Goal: Check status

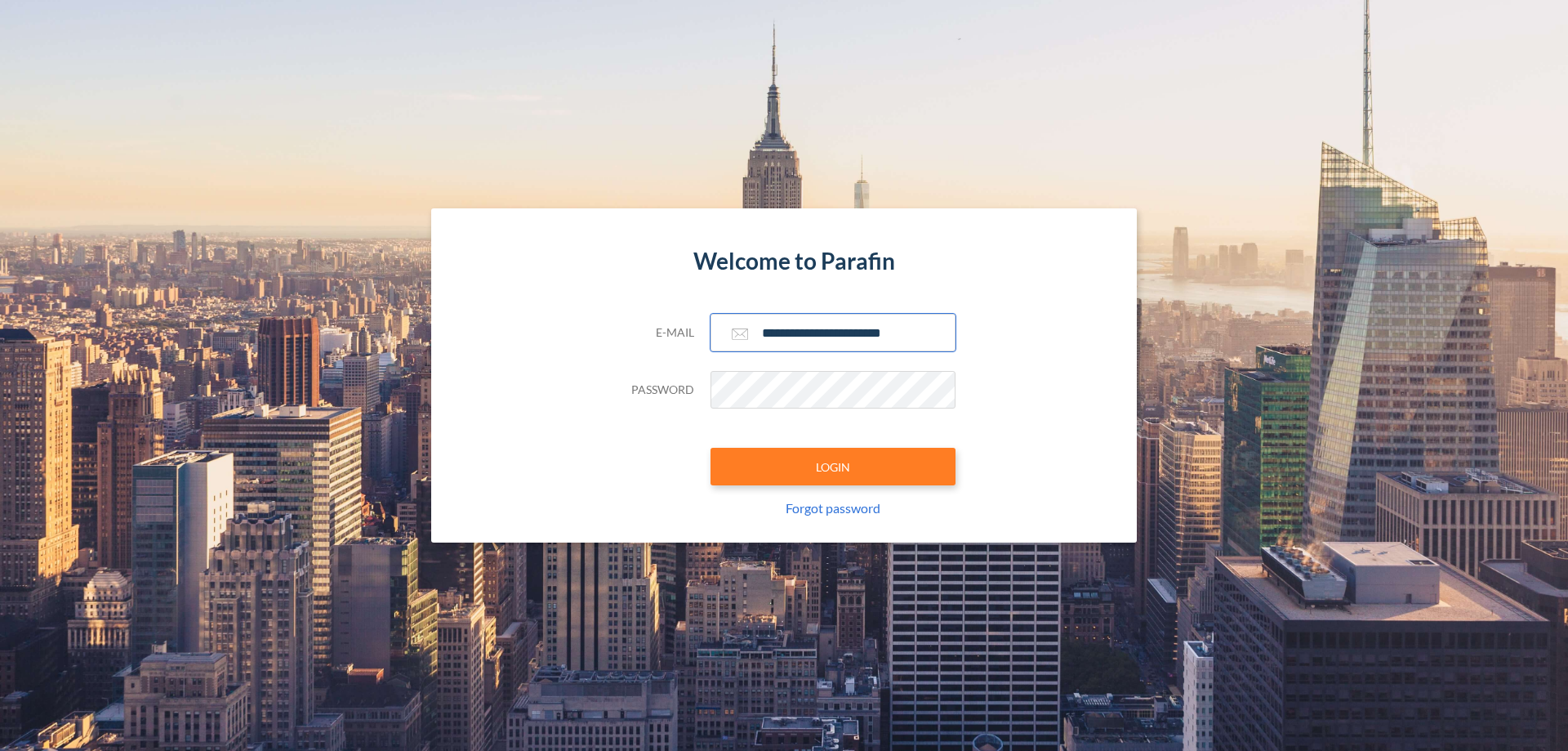
type input "**********"
click at [833, 466] on button "LOGIN" at bounding box center [833, 466] width 245 height 38
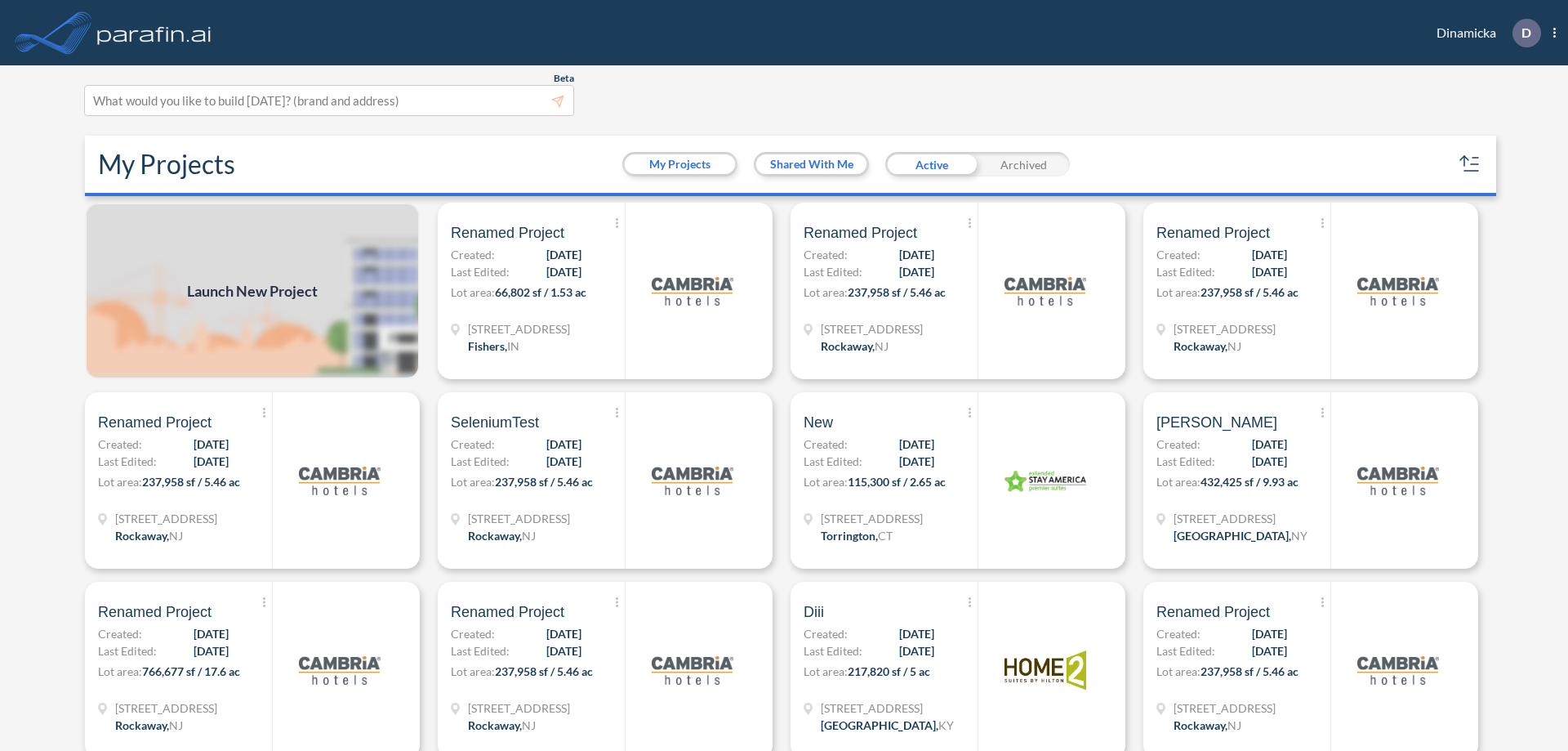
scroll to position [4, 0]
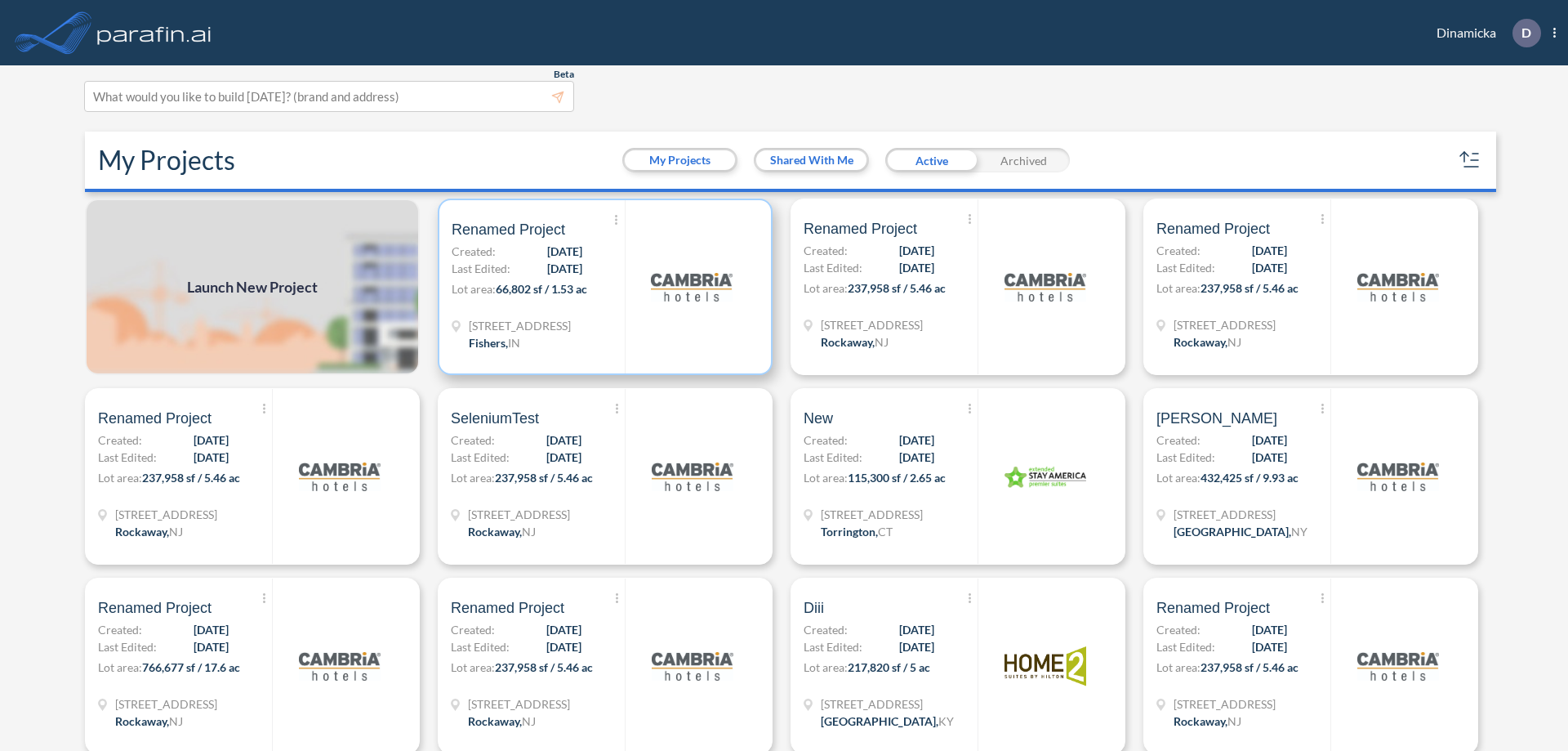
click at [602, 286] on p "Lot area: 66,802 sf / 1.53 ac" at bounding box center [538, 292] width 173 height 23
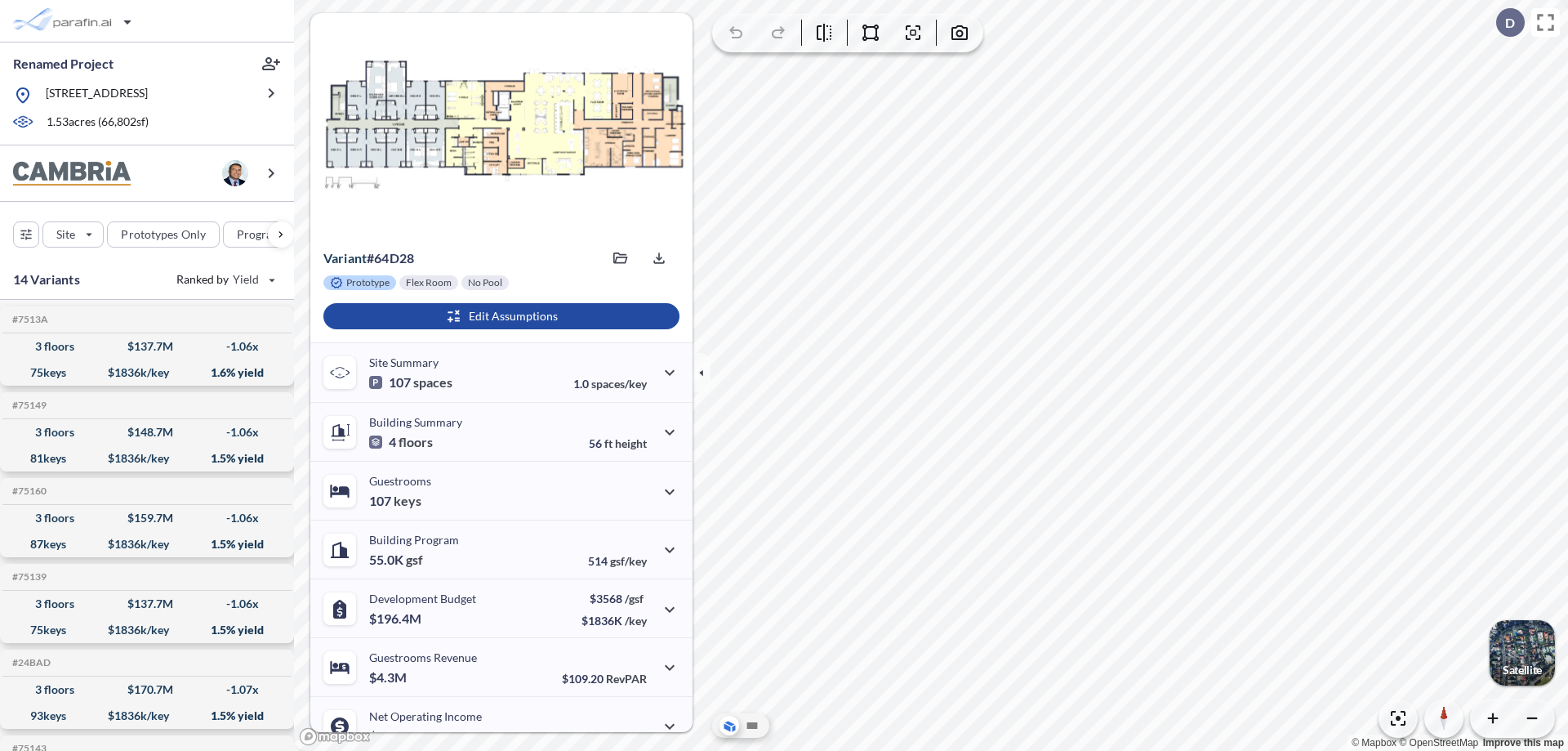
scroll to position [82, 0]
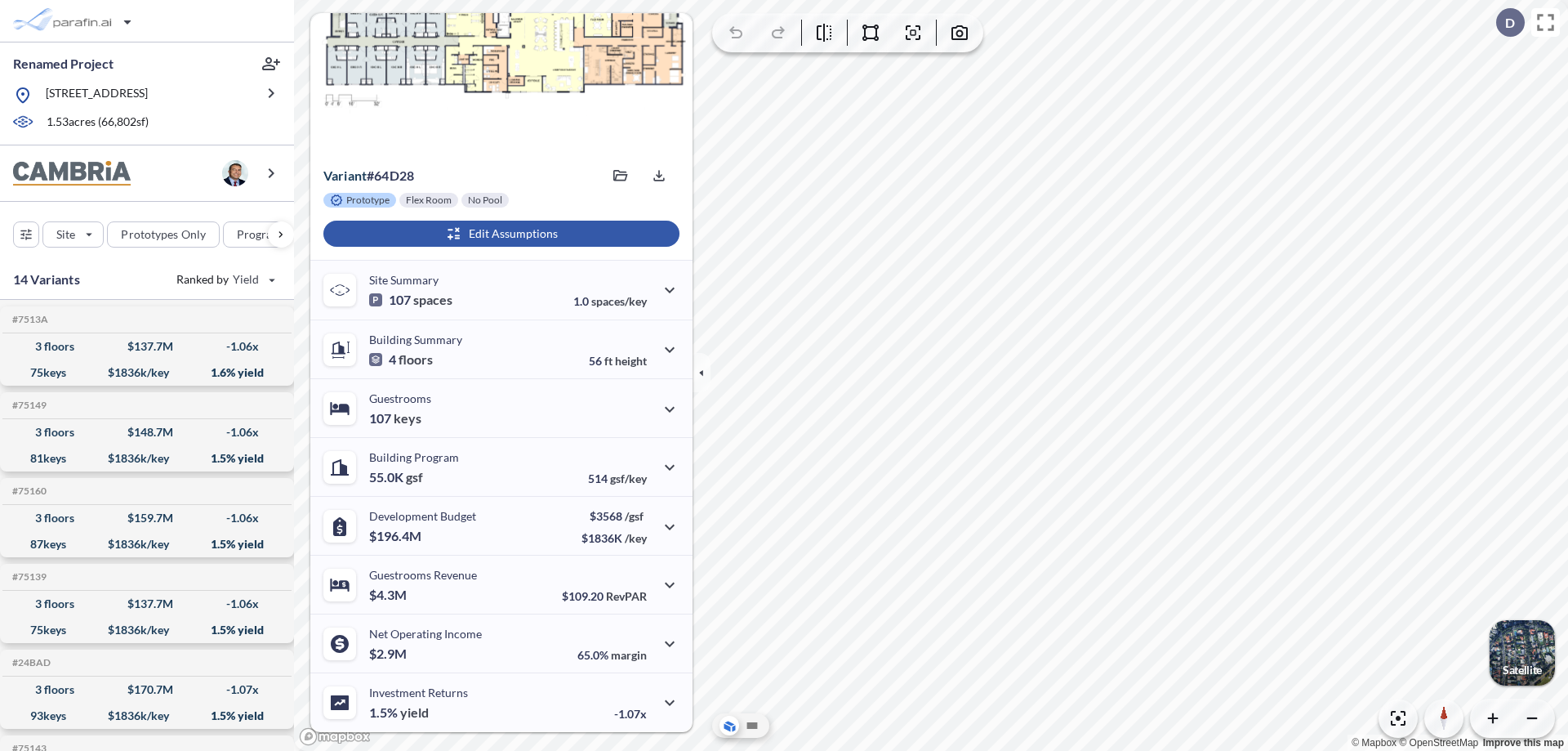
click at [499, 234] on div "button" at bounding box center [501, 233] width 356 height 26
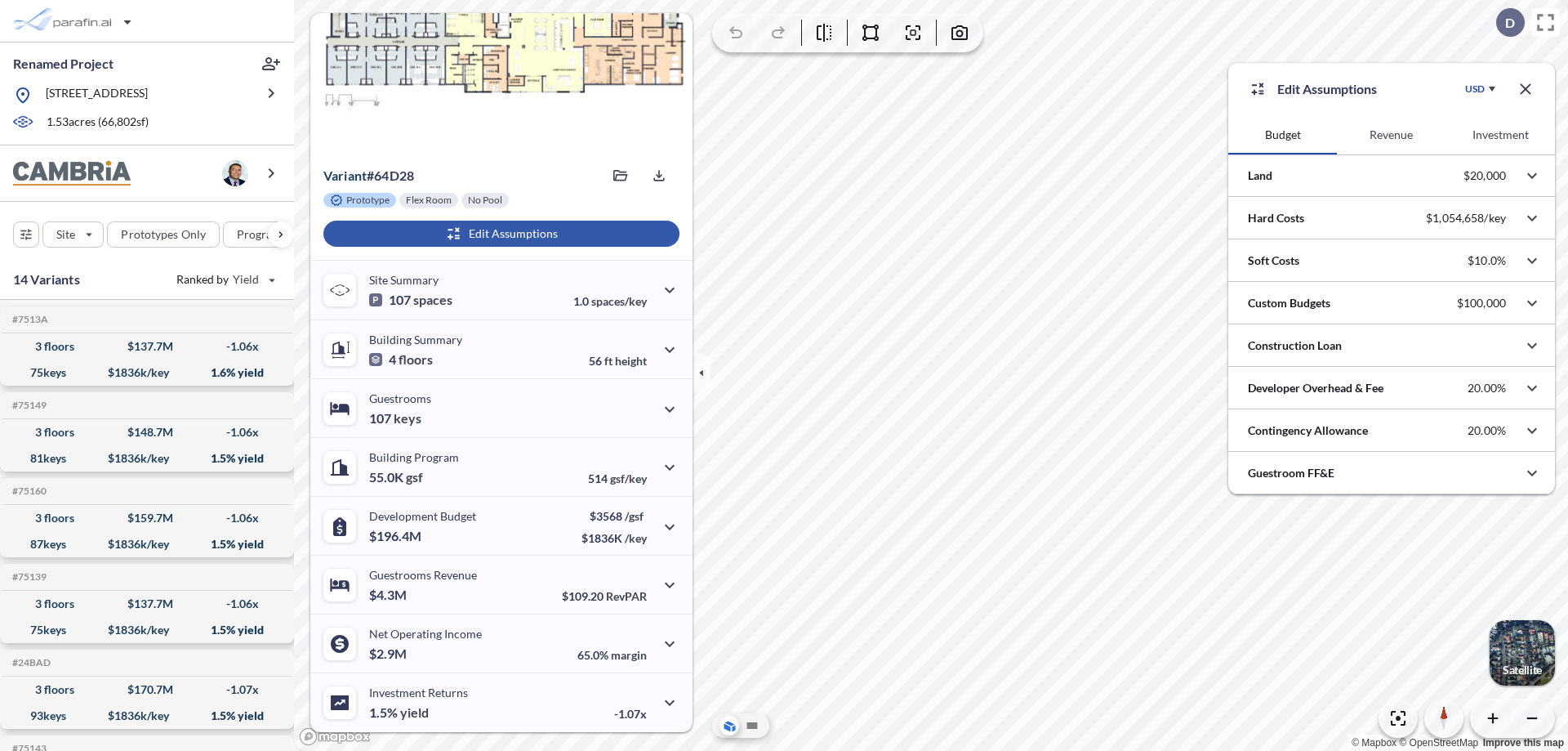
click at [1391, 135] on button "Revenue" at bounding box center [1391, 135] width 108 height 39
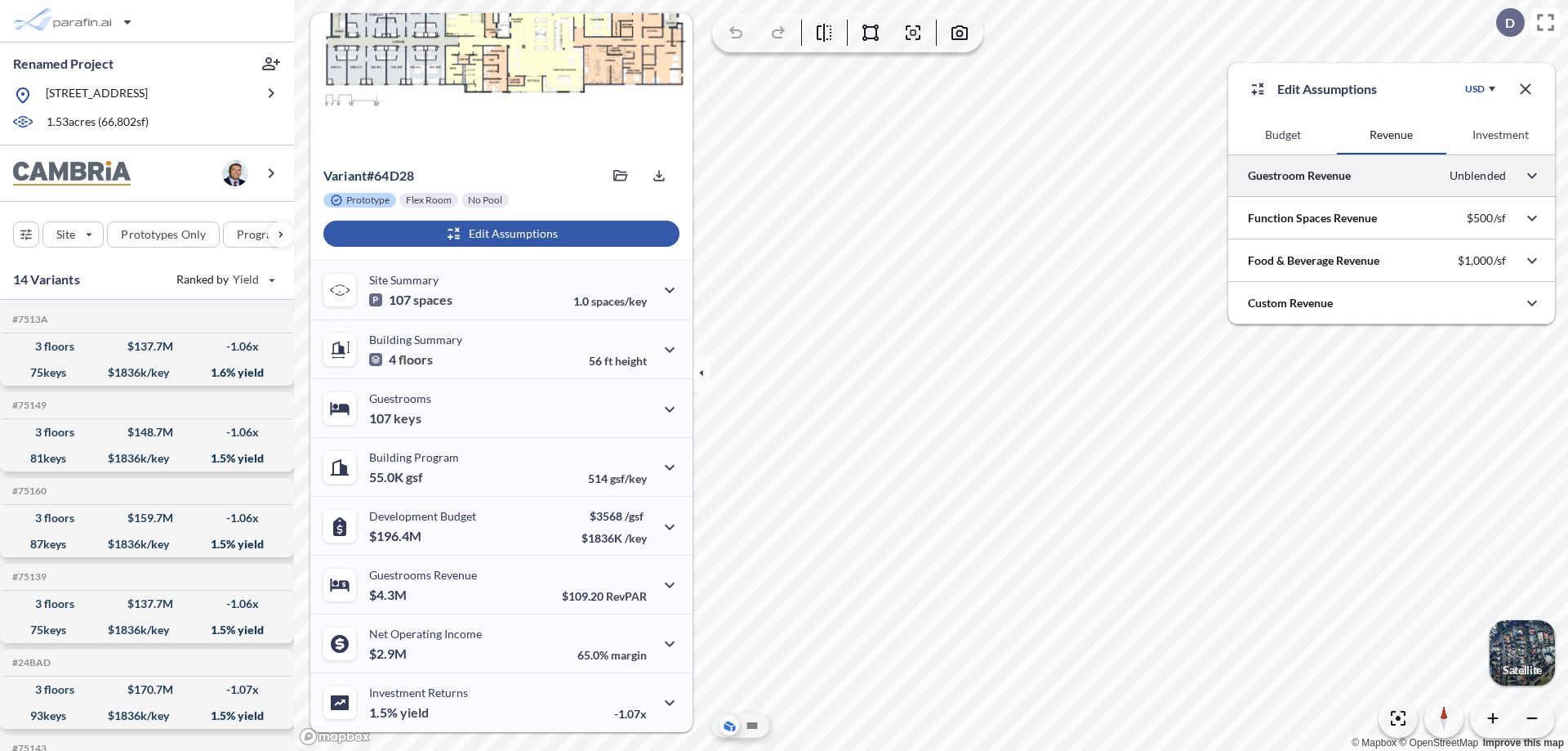
click at [1392, 175] on div at bounding box center [1392, 175] width 327 height 42
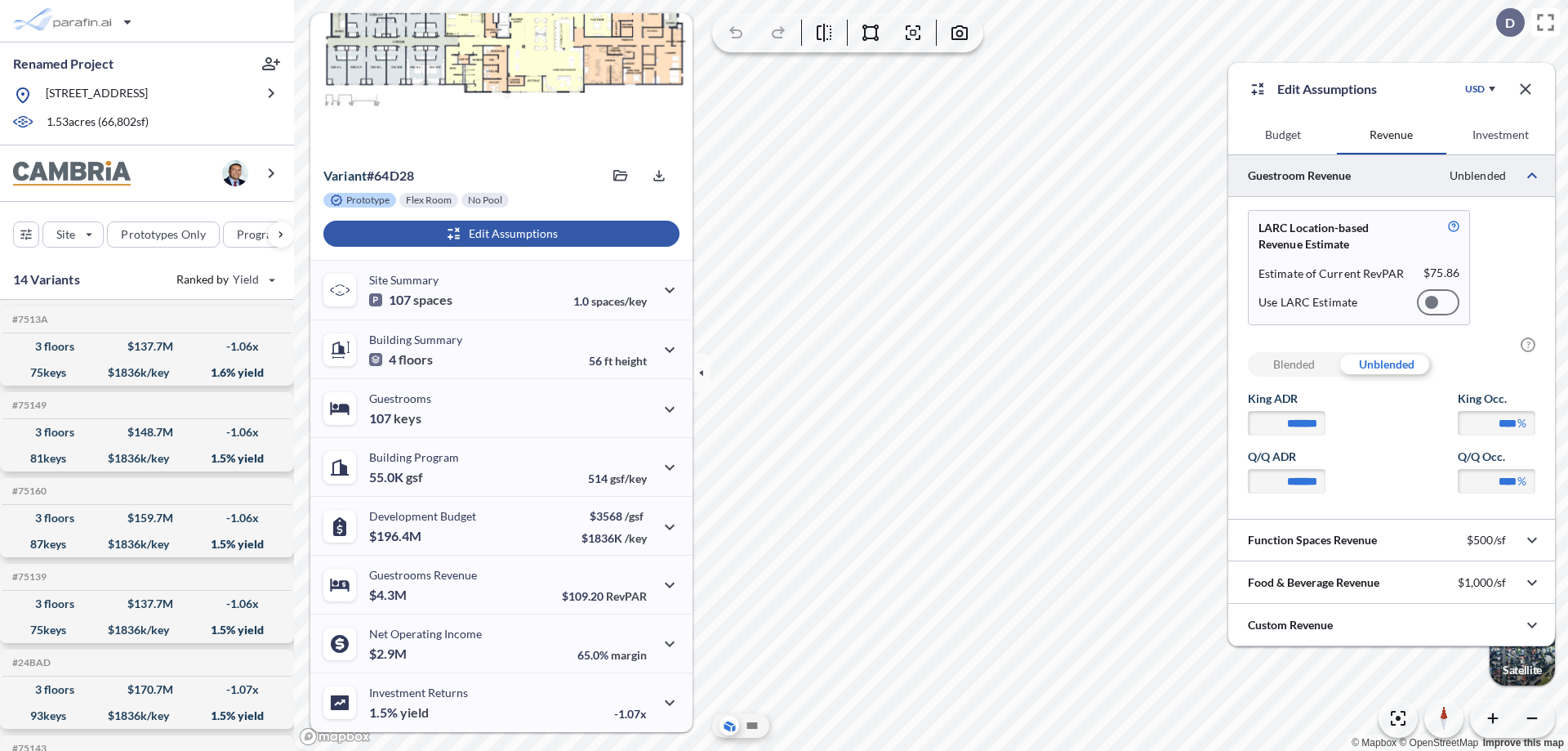
click at [1438, 303] on div at bounding box center [1437, 302] width 42 height 26
